Goal: Use online tool/utility: Utilize a website feature to perform a specific function

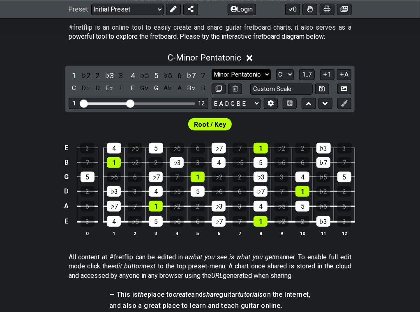
scroll to position [163, 0]
click at [244, 75] on select "Minor Pentatonic Click to edit Minor Pentatonic Major Pentatonic Minor Blues Ma…" at bounding box center [241, 74] width 59 height 11
click at [212, 69] on select "Minor Pentatonic Click to edit Minor Pentatonic Major Pentatonic Minor Blues Ma…" at bounding box center [241, 74] width 59 height 11
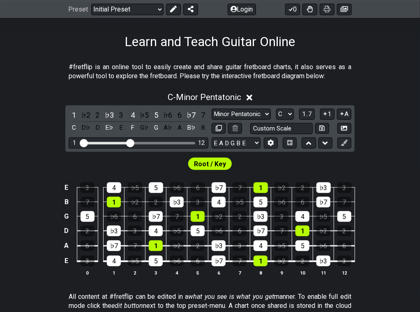
scroll to position [186, 0]
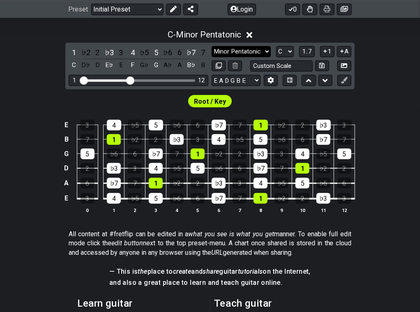
click at [257, 50] on select "Minor Pentatonic Click to edit Minor Pentatonic Major Pentatonic Minor Blues Ma…" at bounding box center [241, 51] width 59 height 11
click at [212, 46] on select "Minor Pentatonic Click to edit Minor Pentatonic Major Pentatonic Minor Blues Ma…" at bounding box center [241, 51] width 59 height 11
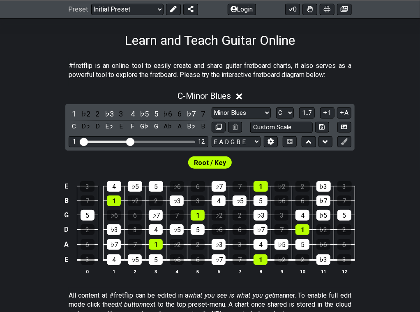
scroll to position [120, 0]
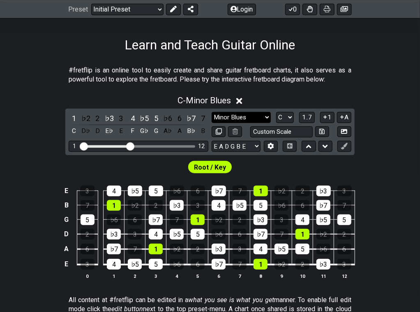
click at [253, 112] on select "Minor Pentatonic Click to edit Minor Pentatonic Major Pentatonic Minor Blues Ma…" at bounding box center [241, 117] width 59 height 11
select select "Major 7th"
click at [212, 112] on select "Minor Pentatonic Click to edit Minor Pentatonic Major Pentatonic Minor Blues Ma…" at bounding box center [241, 117] width 59 height 11
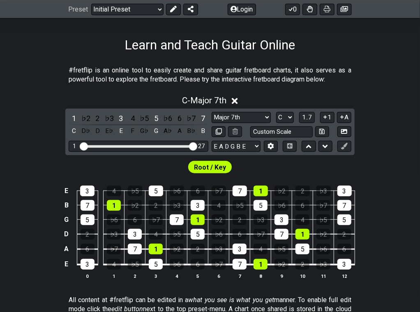
drag, startPoint x: 133, startPoint y: 144, endPoint x: 236, endPoint y: 151, distance: 103.0
click at [197, 146] on input "Visible fret range" at bounding box center [138, 146] width 117 height 0
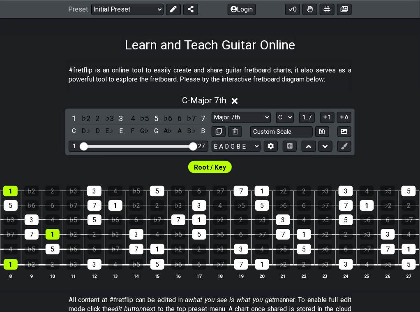
scroll to position [0, 0]
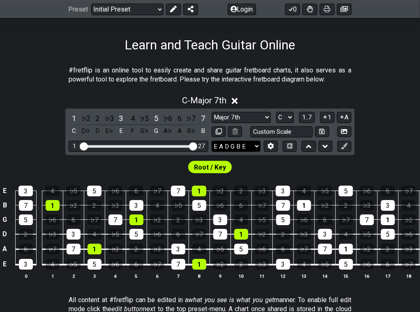
click at [251, 148] on select "E A D G B E E A D G B E E A D G B E B E A D F♯ B A D G C E A D A D G B E E♭ A♭ …" at bounding box center [236, 146] width 49 height 11
select select "D A D G B E"
click at [212, 141] on select "E A D G B E E A D G B E E A D G B E B E A D F♯ B A D G C E A D A D G B E E♭ A♭ …" at bounding box center [236, 146] width 49 height 11
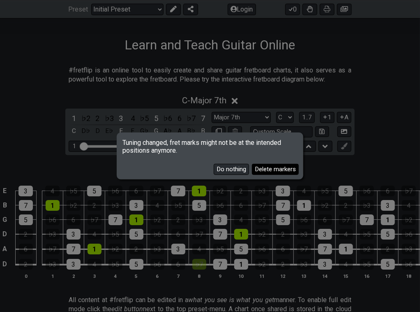
click at [265, 171] on button "Delete markers" at bounding box center [275, 169] width 47 height 11
